Goal: Information Seeking & Learning: Learn about a topic

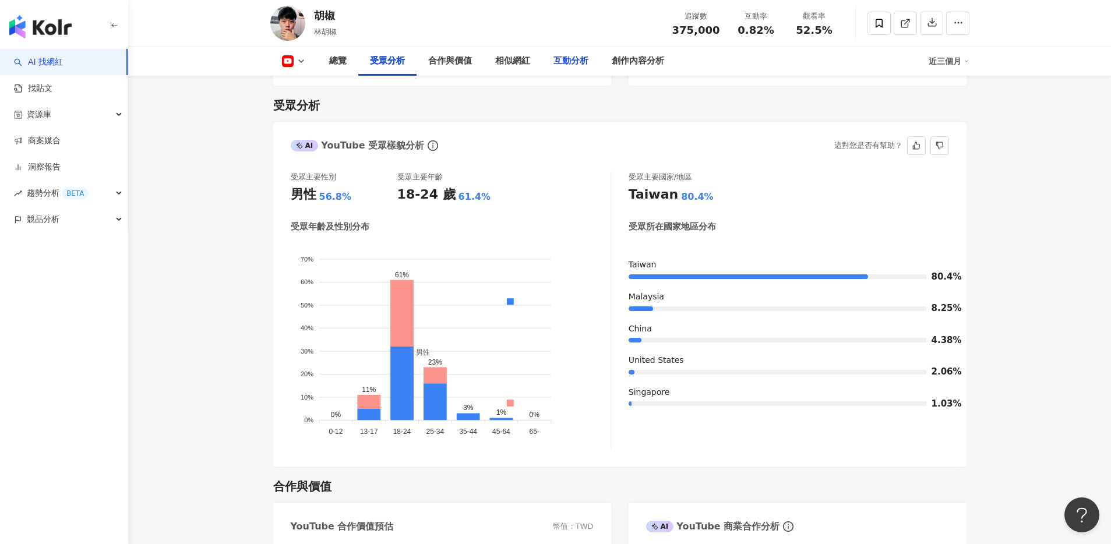
scroll to position [990, 0]
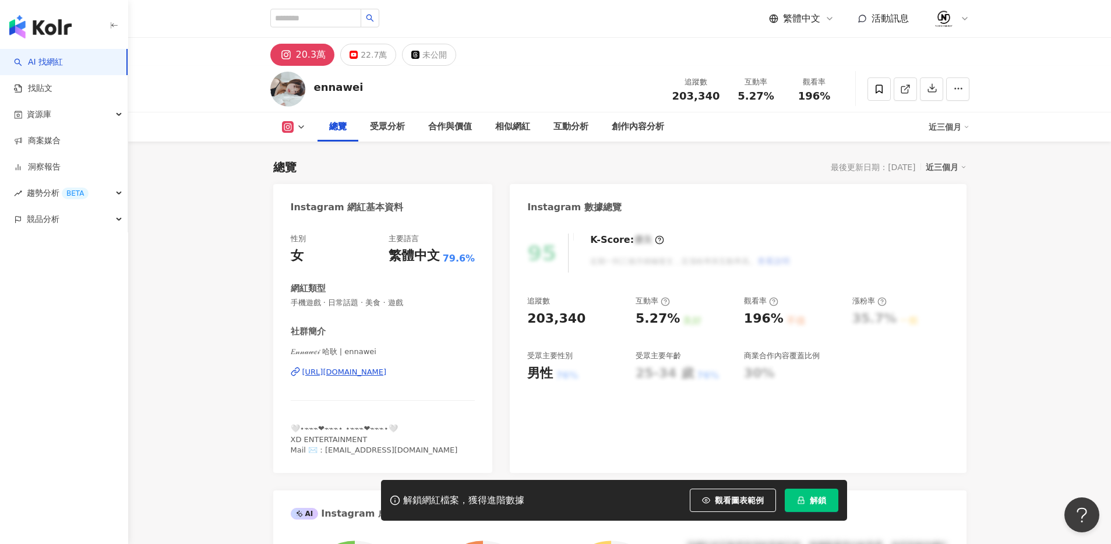
scroll to position [72, 0]
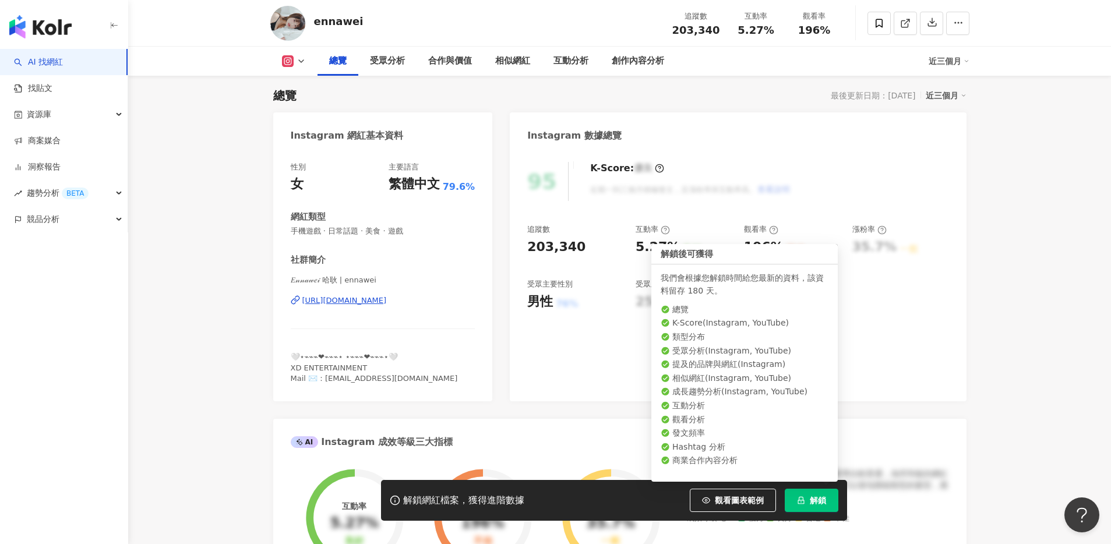
click at [822, 502] on span "解鎖" at bounding box center [818, 500] width 16 height 9
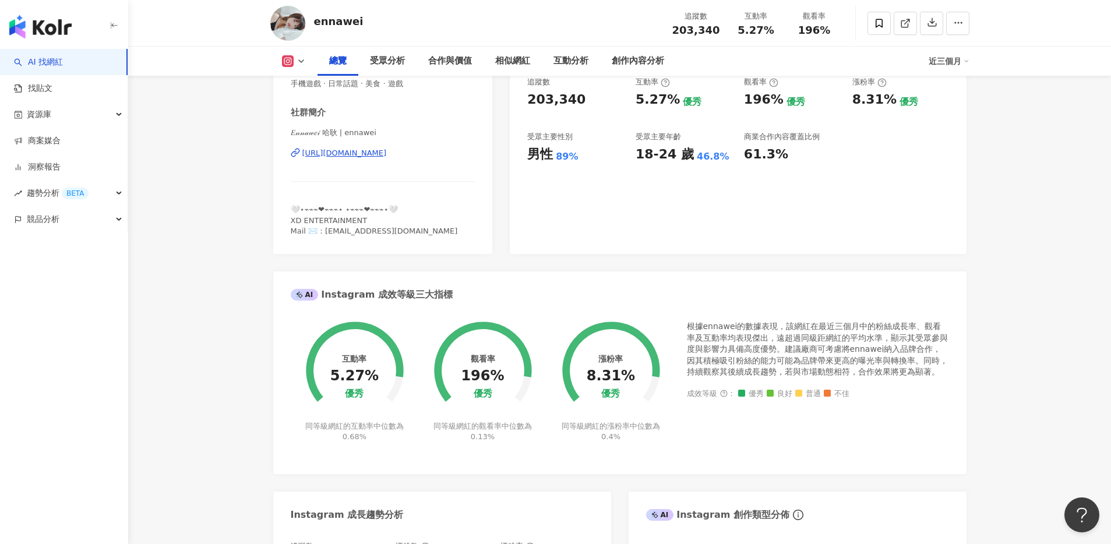
scroll to position [179, 0]
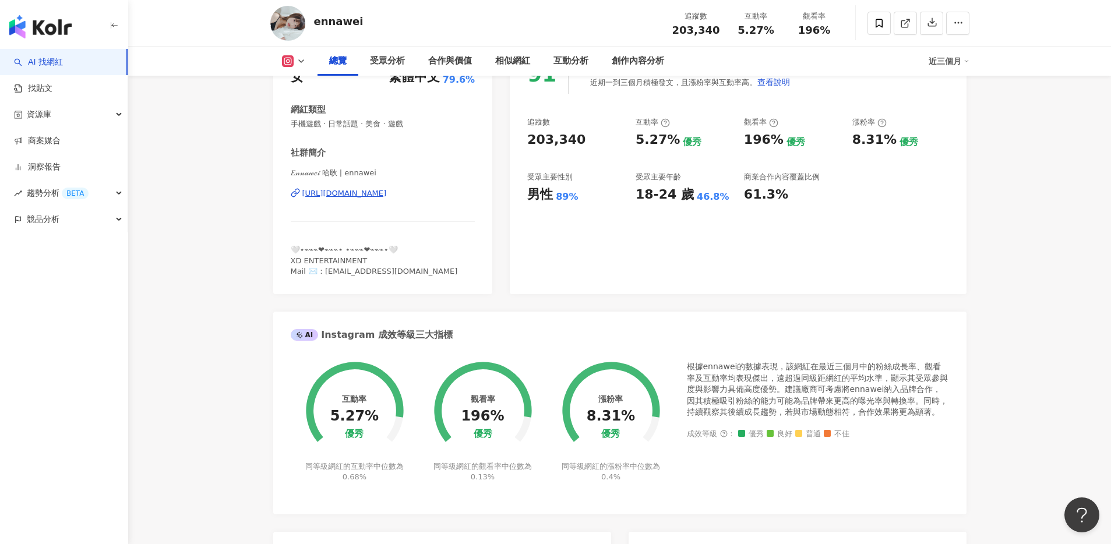
click at [387, 192] on div "[URL][DOMAIN_NAME]" at bounding box center [344, 193] width 85 height 10
click at [292, 59] on icon at bounding box center [288, 61] width 12 height 12
click at [305, 112] on button "YouTube" at bounding box center [312, 109] width 70 height 16
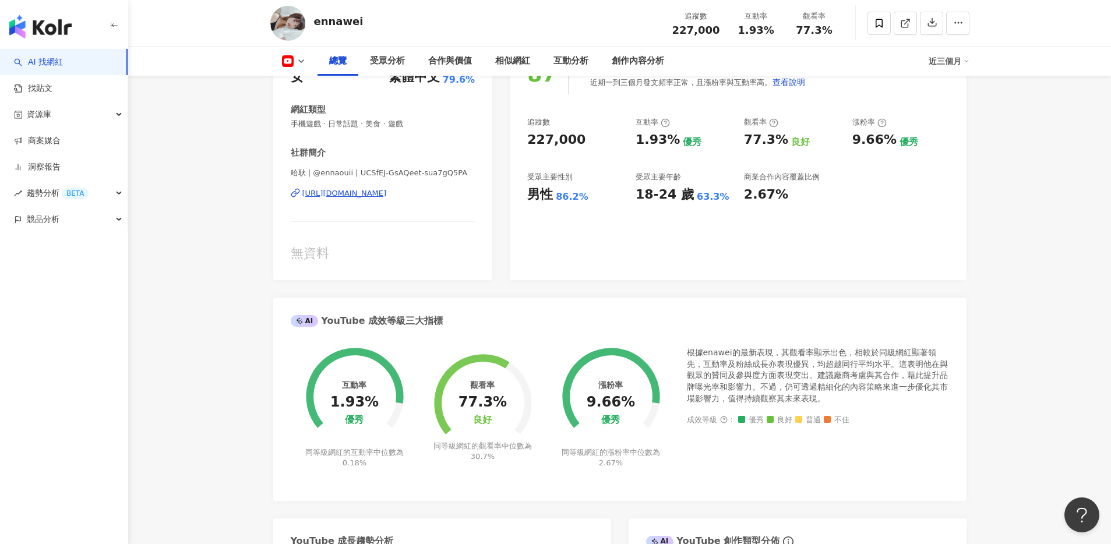
click at [387, 192] on div "[URL][DOMAIN_NAME]" at bounding box center [344, 193] width 85 height 10
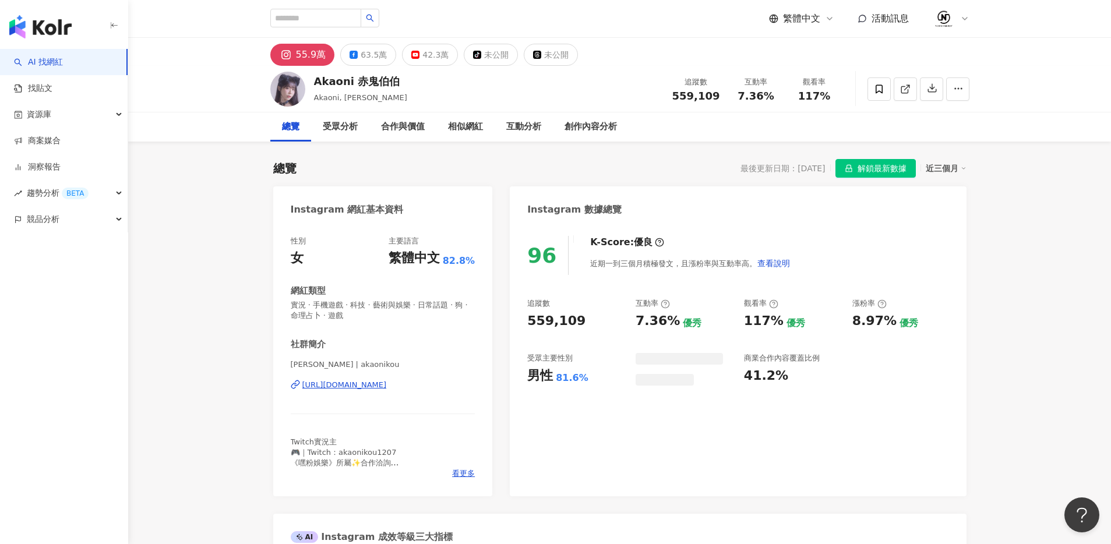
scroll to position [72, 0]
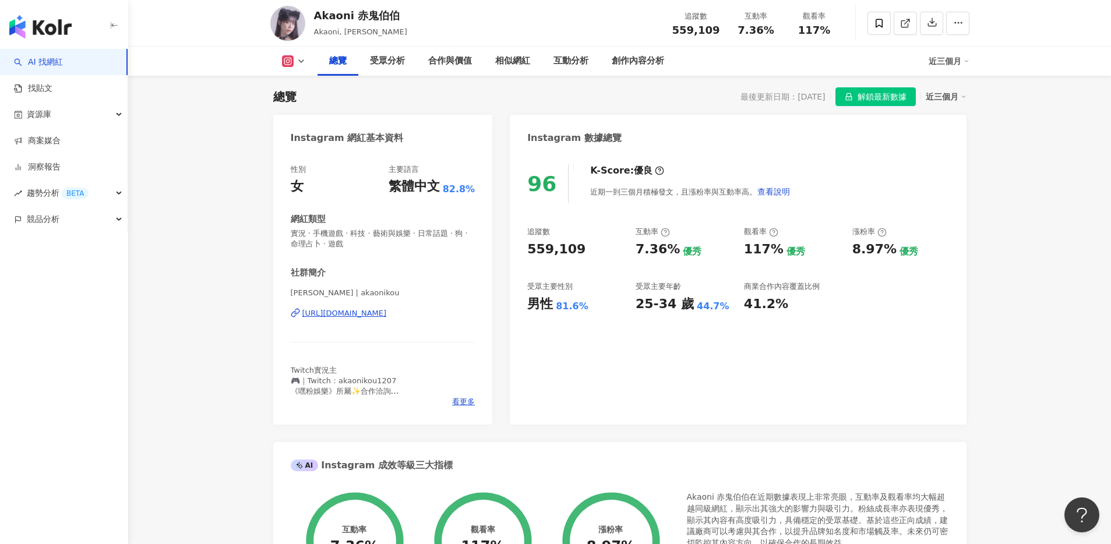
click at [387, 314] on div "https://www.instagram.com/akaonikou/" at bounding box center [344, 313] width 85 height 10
click at [301, 66] on button at bounding box center [293, 61] width 47 height 12
click at [305, 105] on button "Facebook" at bounding box center [312, 109] width 70 height 16
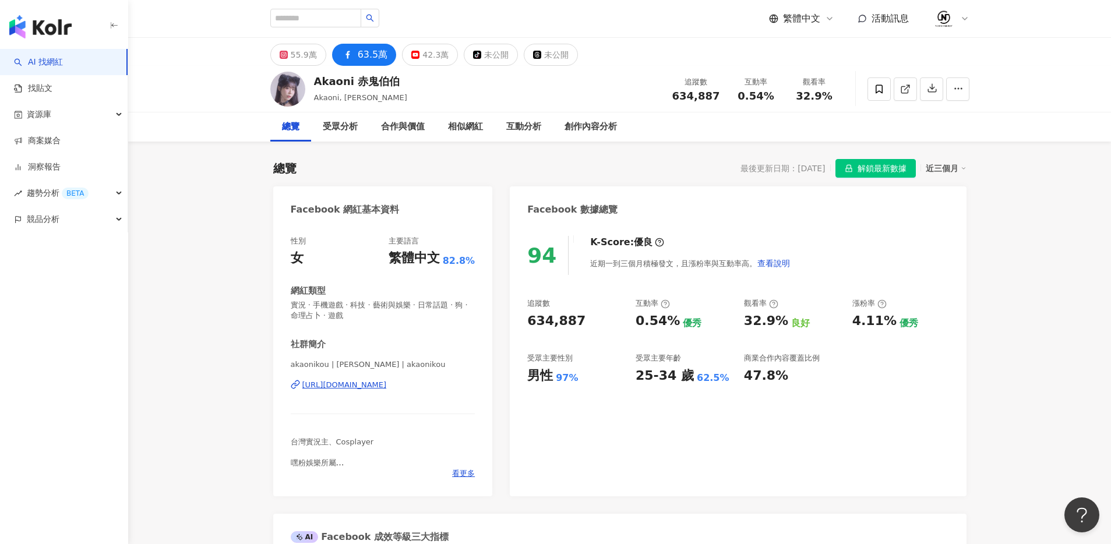
click at [387, 381] on div "https://www.facebook.com/1896360823837011" at bounding box center [344, 385] width 85 height 10
click at [417, 58] on button "42.3萬" at bounding box center [430, 55] width 56 height 22
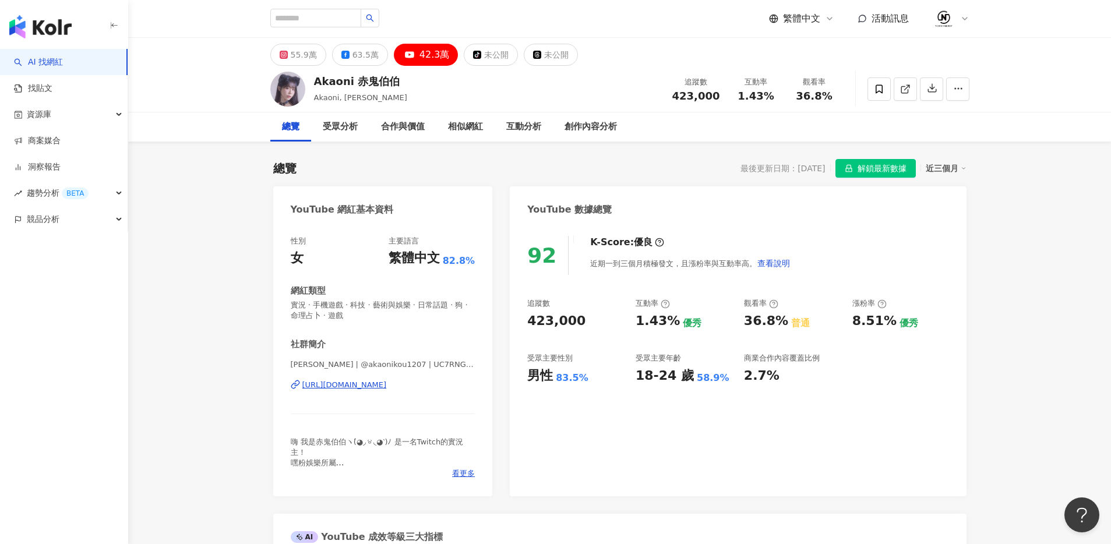
click at [387, 386] on div "https://www.youtube.com/channel/UC7RNG2fClJFWXzwHb1Ym1DA" at bounding box center [344, 385] width 85 height 10
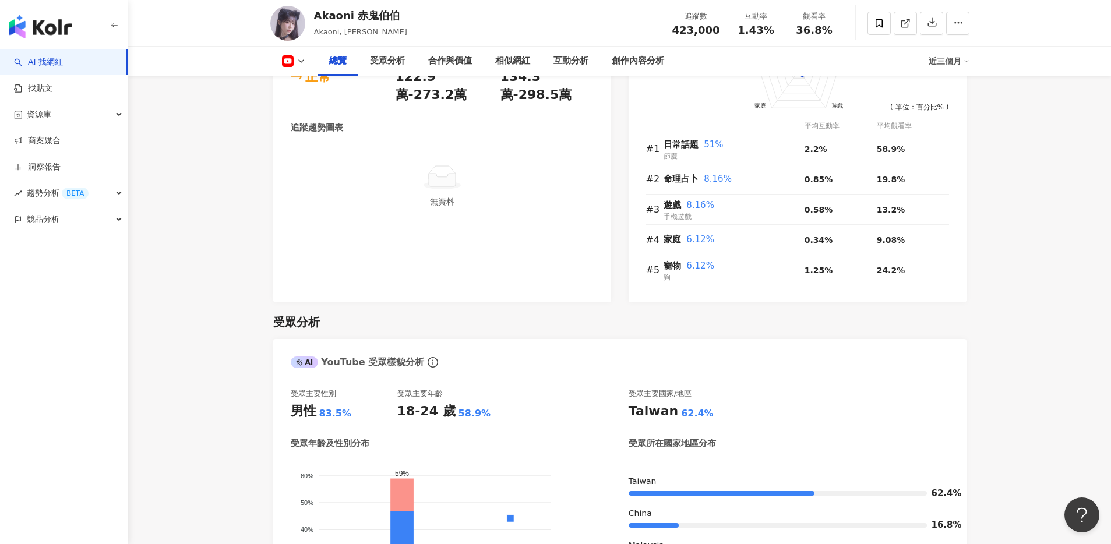
scroll to position [787, 0]
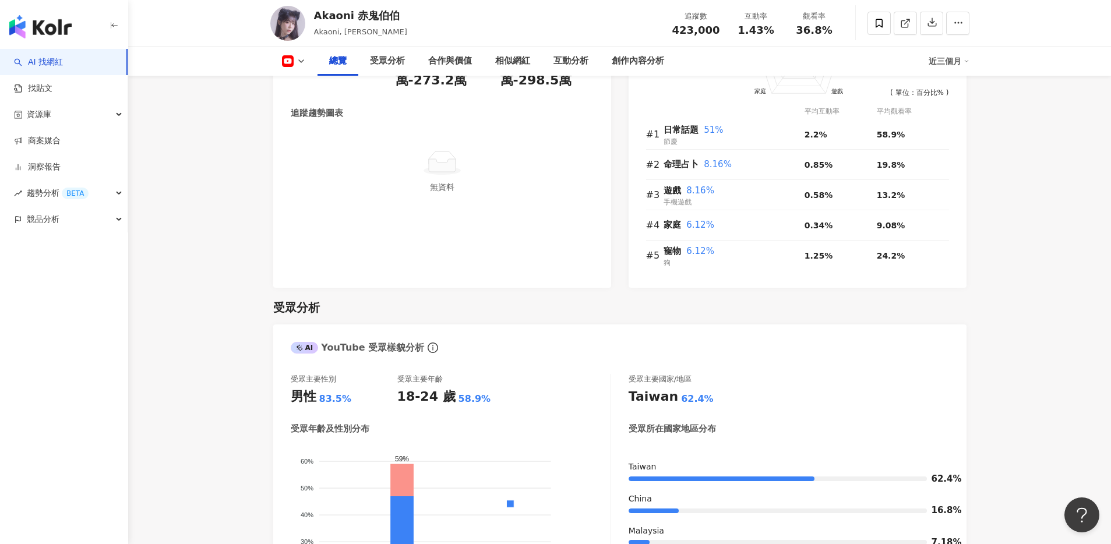
click at [279, 61] on button at bounding box center [293, 61] width 47 height 12
click at [314, 105] on button "Facebook" at bounding box center [312, 109] width 70 height 16
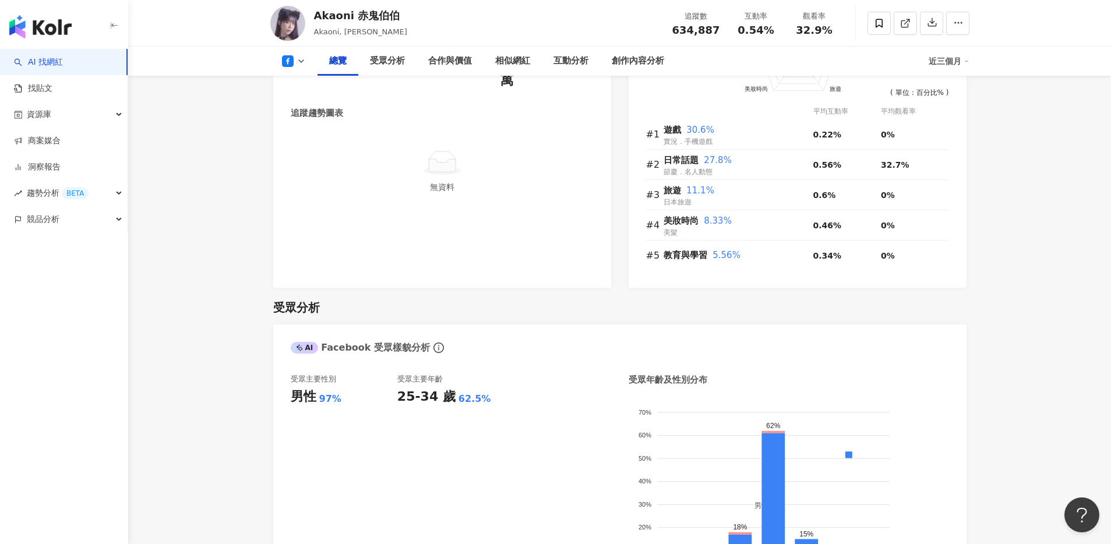
click at [295, 57] on button at bounding box center [293, 61] width 47 height 12
click at [315, 83] on button "Instagram" at bounding box center [312, 83] width 70 height 16
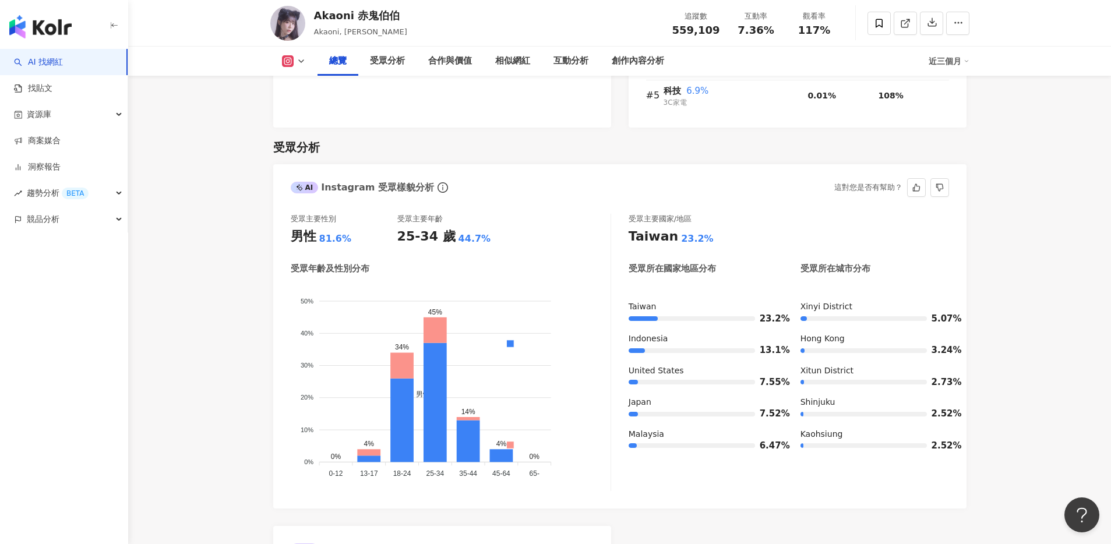
scroll to position [952, 0]
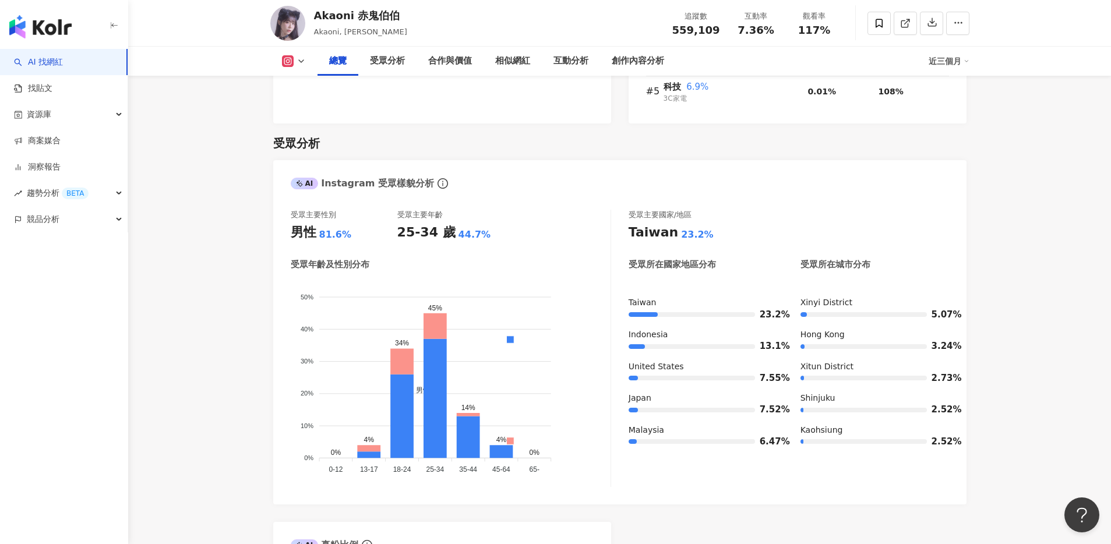
click at [299, 61] on polyline at bounding box center [301, 61] width 5 height 2
